Goal: Find specific page/section

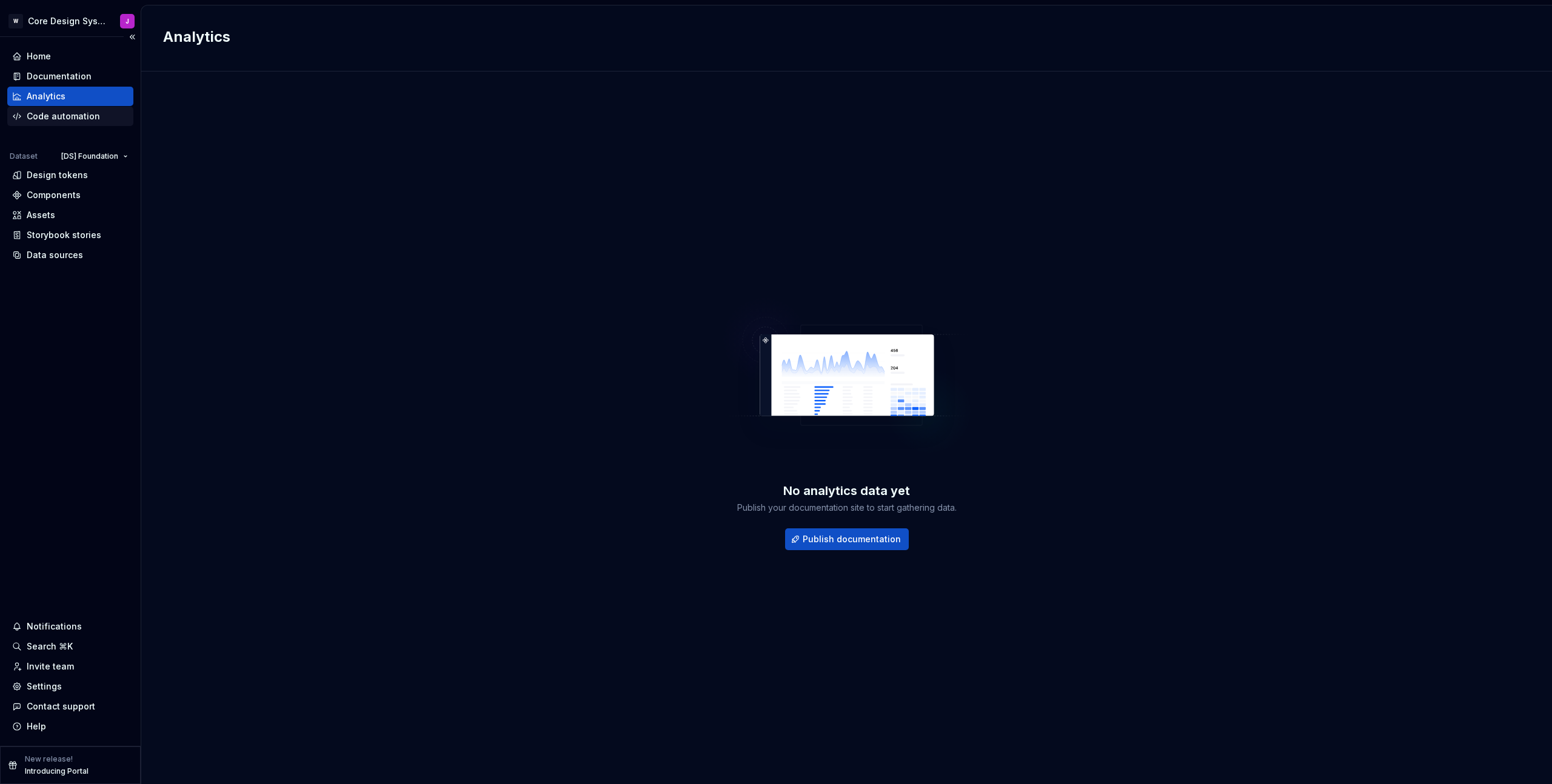
click at [64, 111] on div "Code automation" at bounding box center [63, 116] width 73 height 12
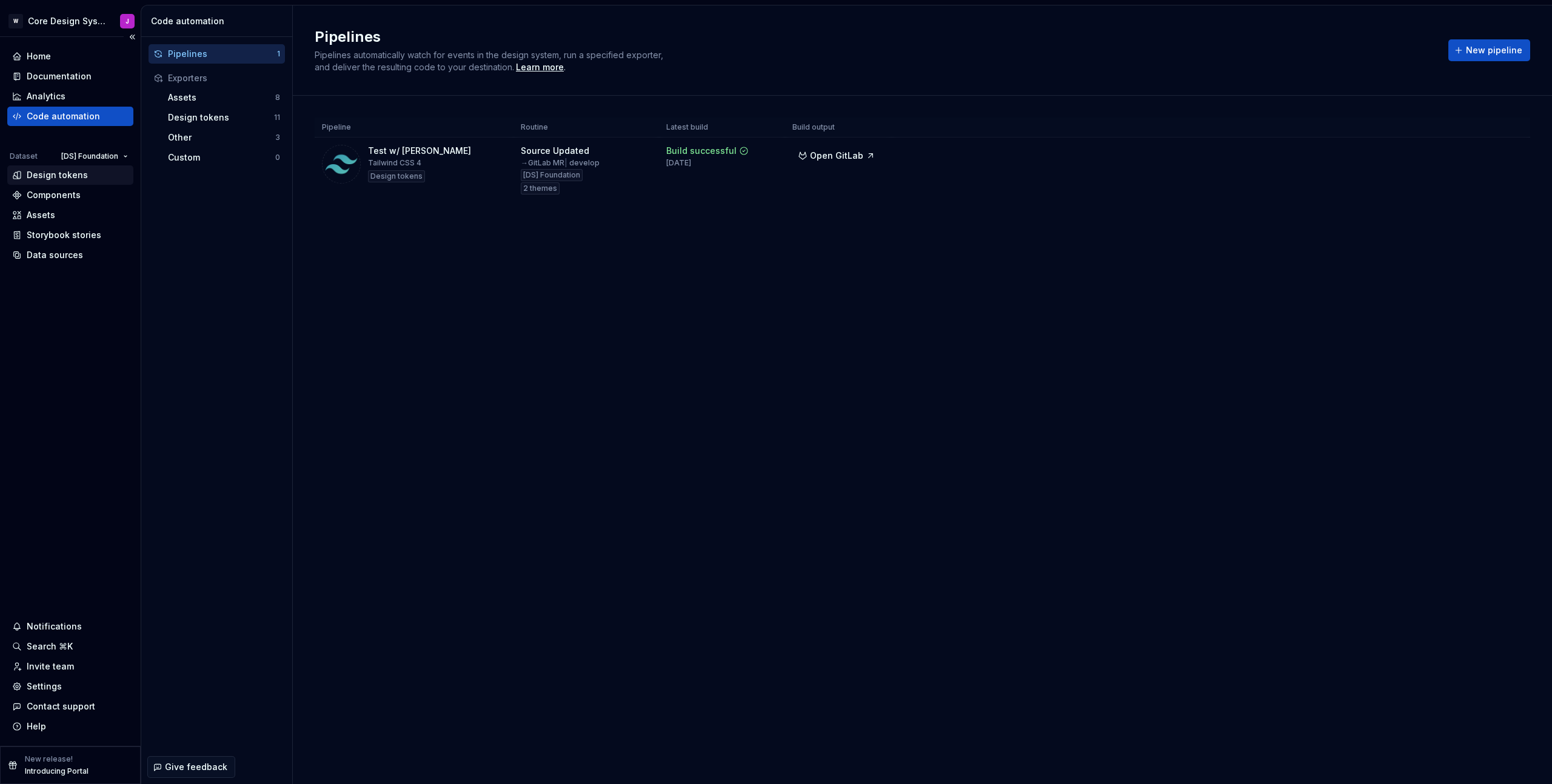
click at [73, 180] on div "Design tokens" at bounding box center [57, 175] width 61 height 12
